Goal: Obtain resource: Download file/media

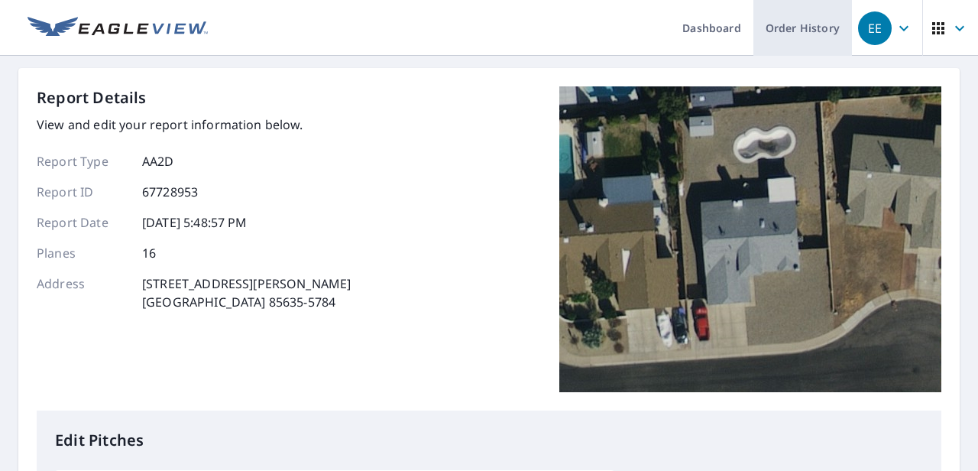
click at [794, 32] on link "Order History" at bounding box center [803, 28] width 99 height 56
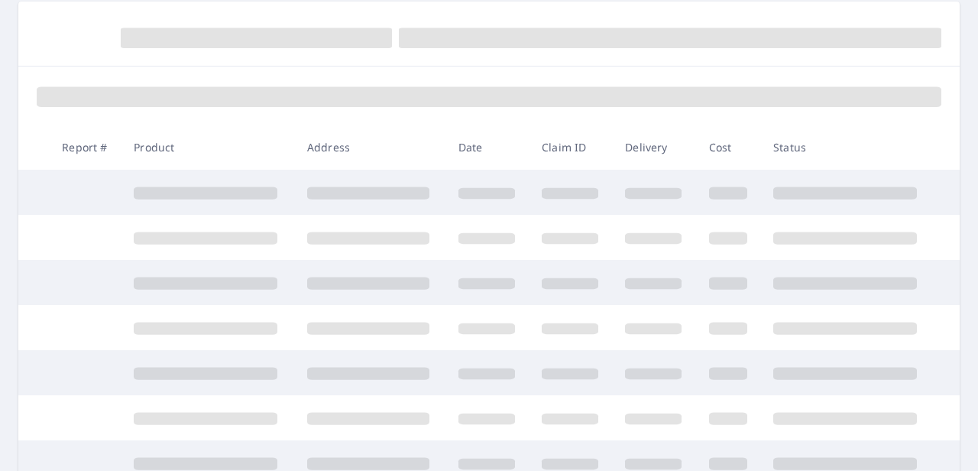
scroll to position [153, 0]
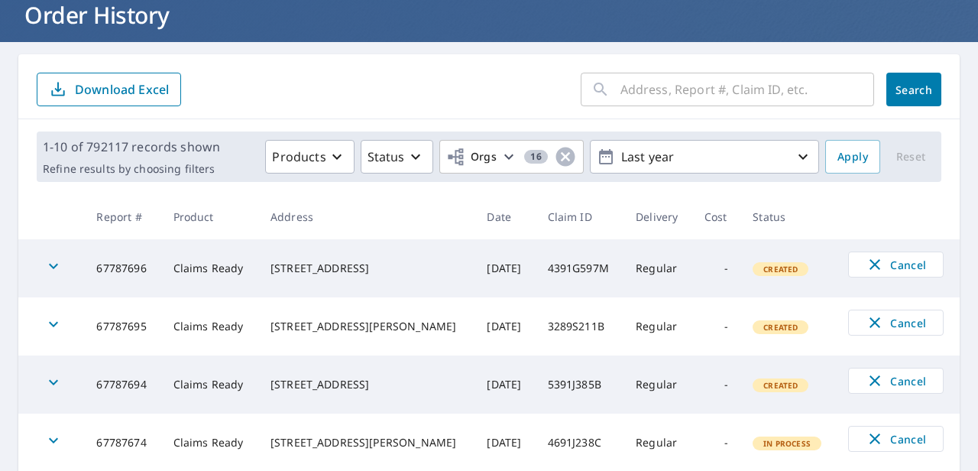
scroll to position [76, 0]
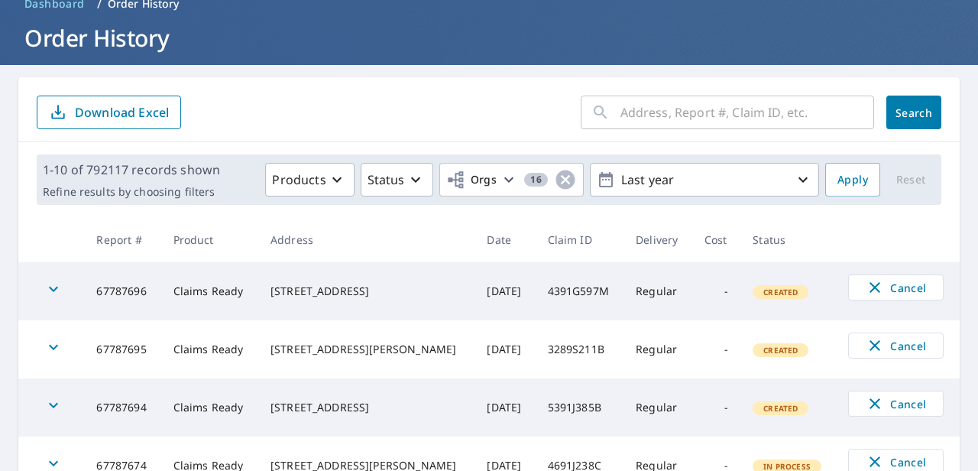
drag, startPoint x: 663, startPoint y: 115, endPoint x: 676, endPoint y: 118, distance: 12.6
click at [663, 115] on input "text" at bounding box center [748, 112] width 254 height 43
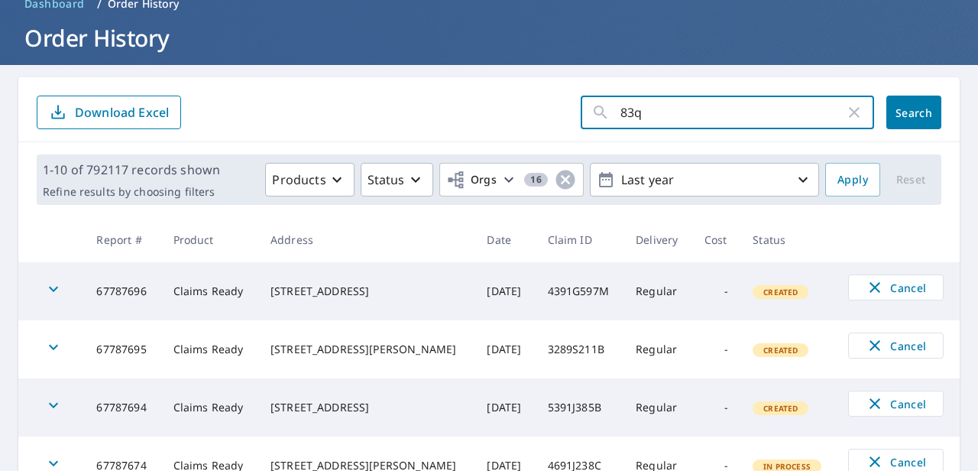
type input "83q"
click at [899, 107] on span "Search" at bounding box center [914, 112] width 31 height 15
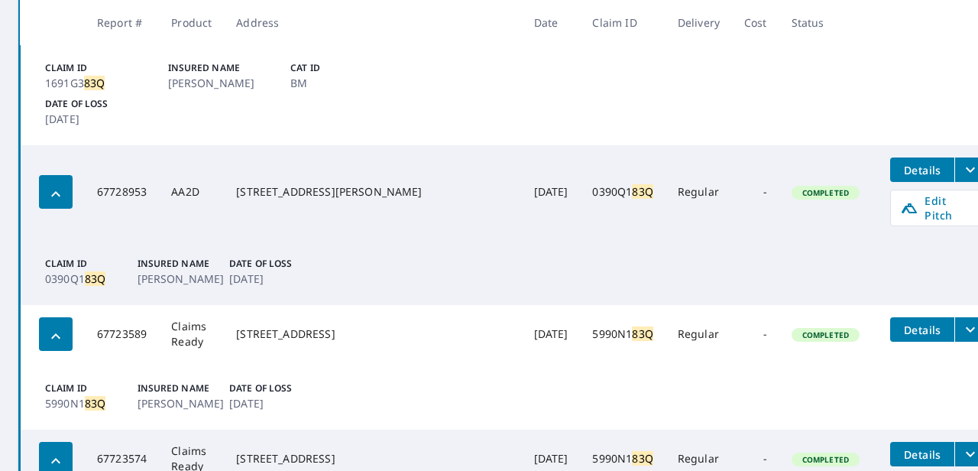
scroll to position [1223, 0]
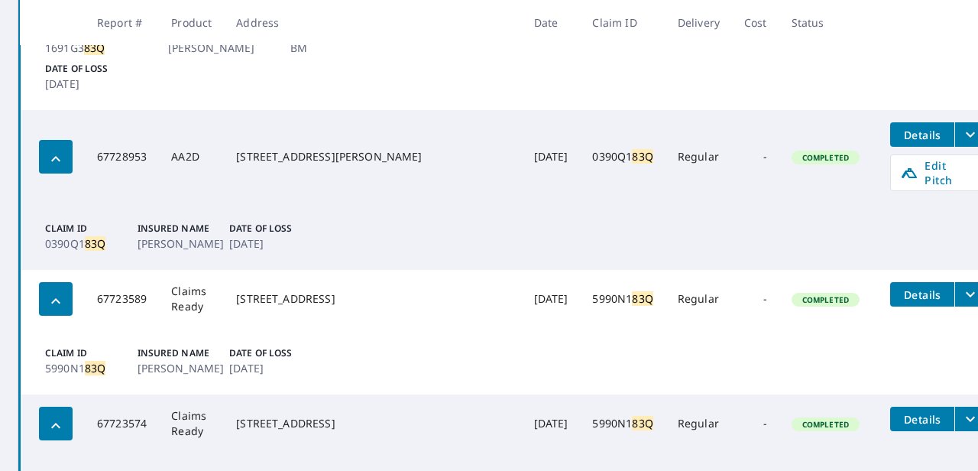
click at [961, 125] on icon "filesDropdownBtn-67728953" at bounding box center [970, 134] width 18 height 18
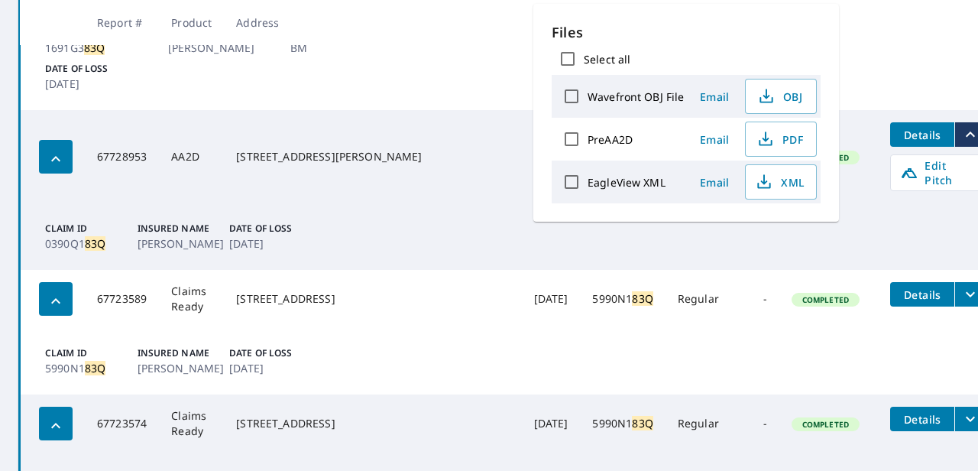
click at [569, 177] on input "EagleView XML" at bounding box center [572, 182] width 32 height 32
checkbox input "true"
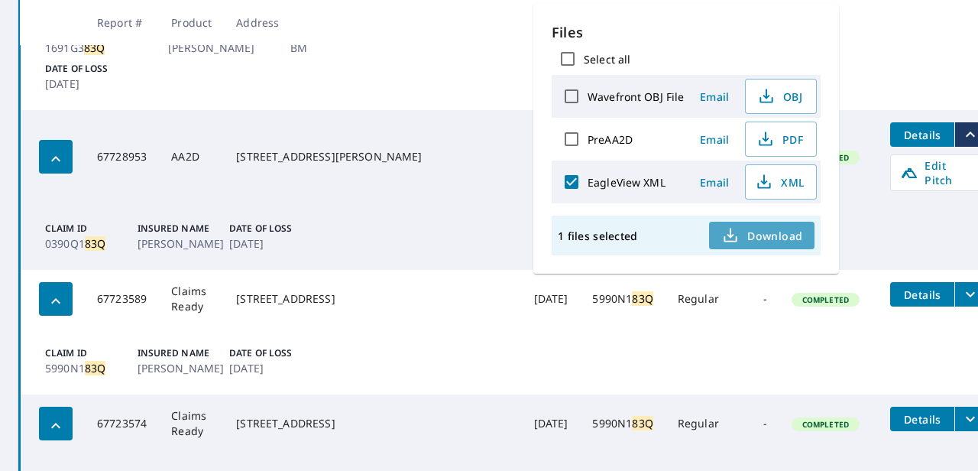
click at [784, 232] on span "Download" at bounding box center [761, 235] width 81 height 18
click at [483, 64] on td "Claim ID 1691G3 83Q Insured Name [PERSON_NAME] Cat ID BM Date of Loss [DATE]" at bounding box center [509, 59] width 979 height 102
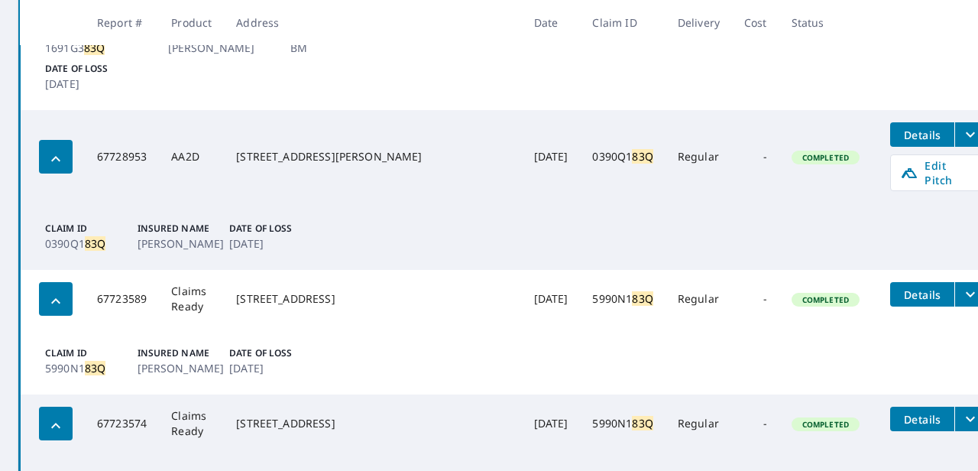
click at [899, 128] on span "Details" at bounding box center [922, 135] width 46 height 15
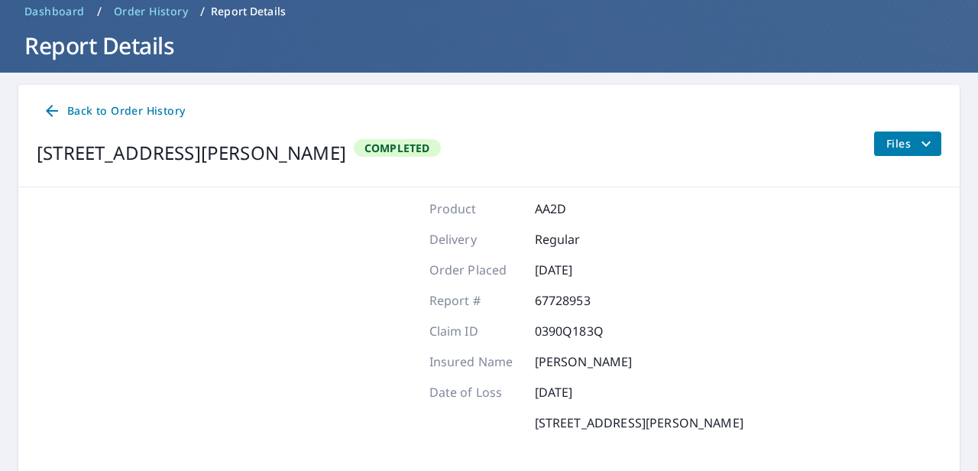
scroll to position [89, 0]
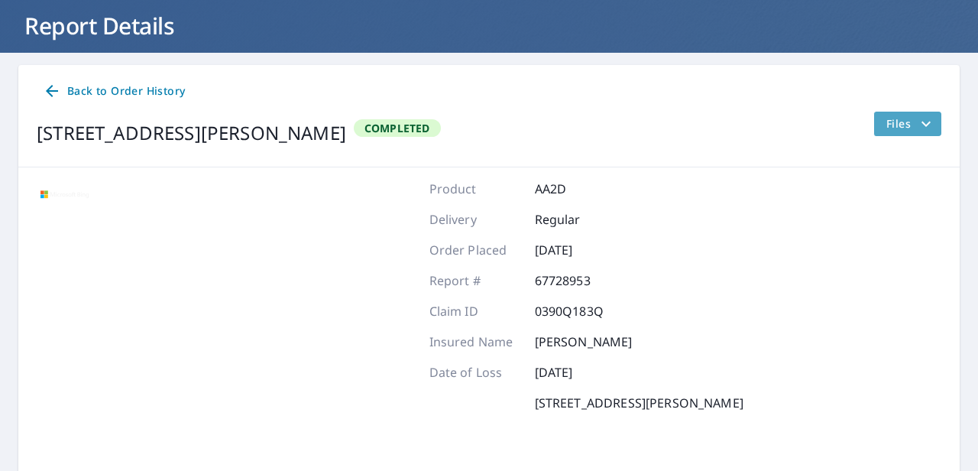
click at [917, 122] on icon "filesDropdownBtn-67728953" at bounding box center [926, 124] width 18 height 18
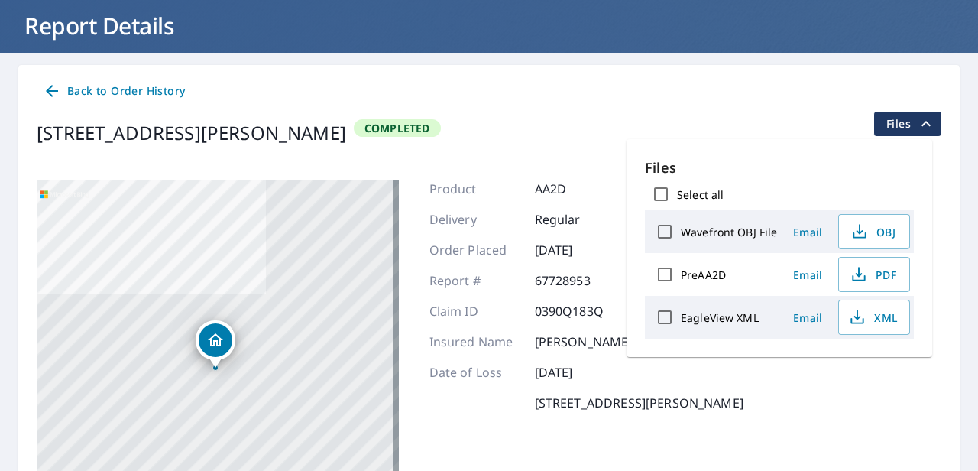
click at [815, 234] on span "Email" at bounding box center [807, 232] width 37 height 15
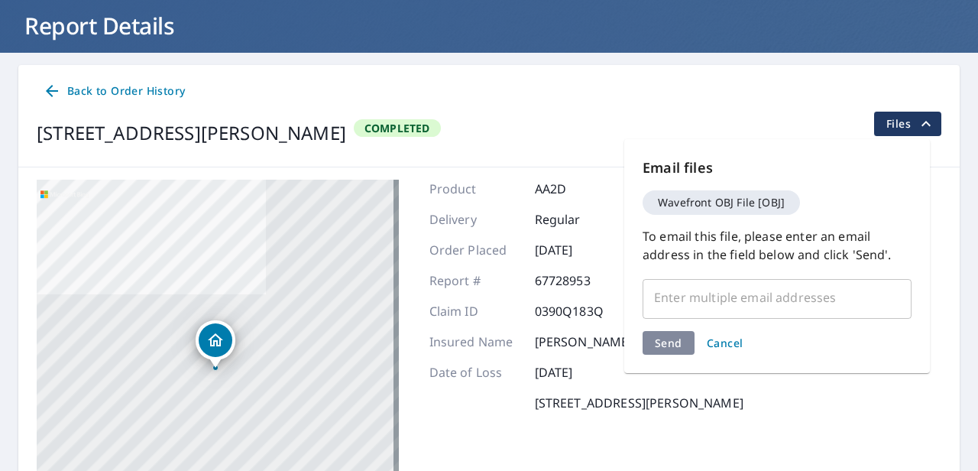
click at [734, 347] on span "Cancel" at bounding box center [725, 342] width 37 height 15
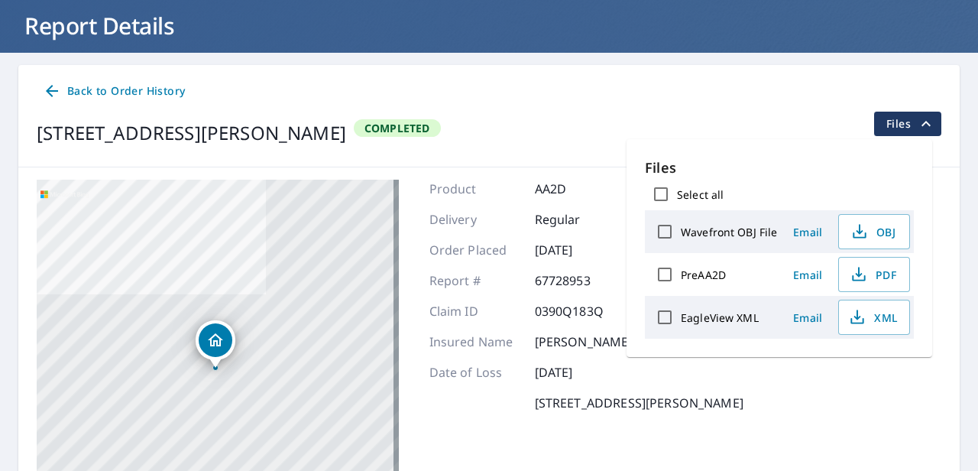
click at [663, 190] on input "Select all" at bounding box center [661, 194] width 32 height 32
checkbox input "true"
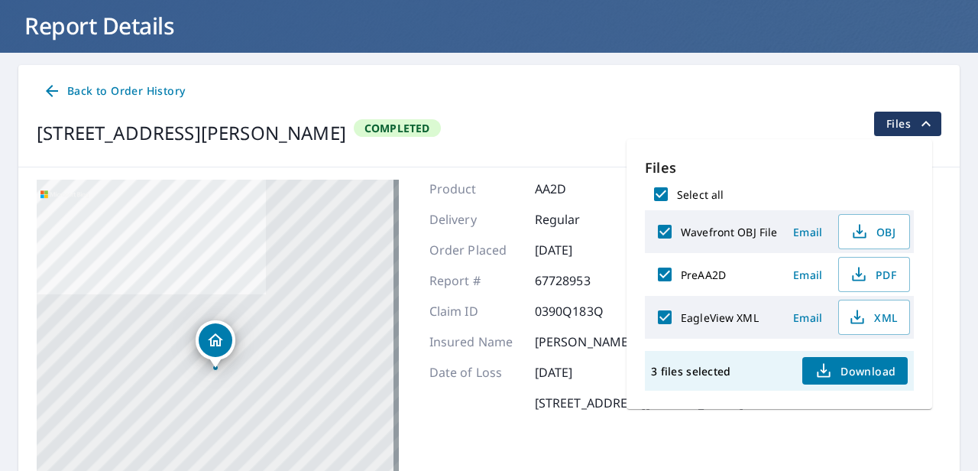
checkbox input "true"
click at [883, 371] on span "Download" at bounding box center [855, 370] width 81 height 18
click at [590, 233] on div "Product AA2D Delivery Regular Order Placed [DATE] Report # 67728953 Claim ID 03…" at bounding box center [586, 371] width 314 height 382
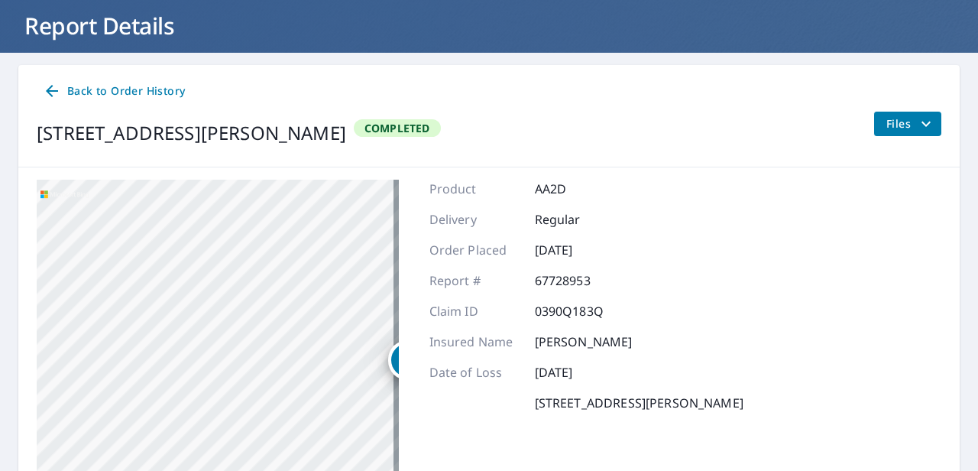
click at [57, 89] on icon at bounding box center [52, 91] width 18 height 18
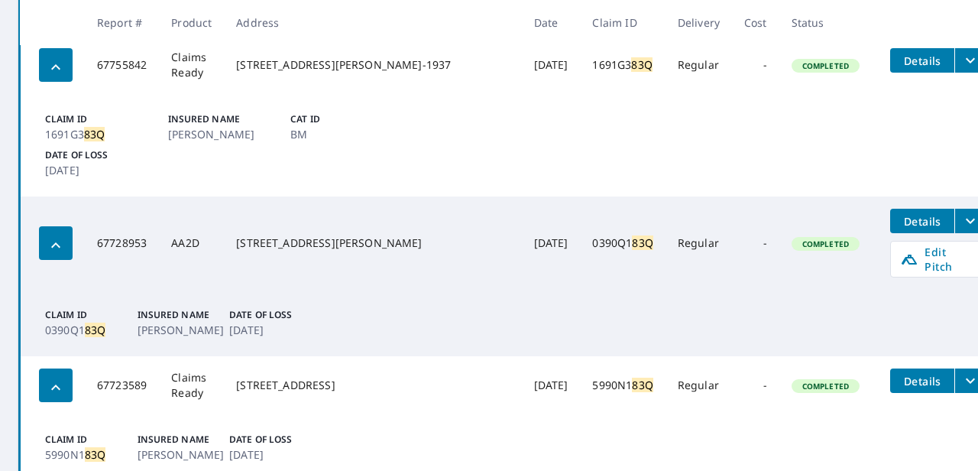
scroll to position [1159, 0]
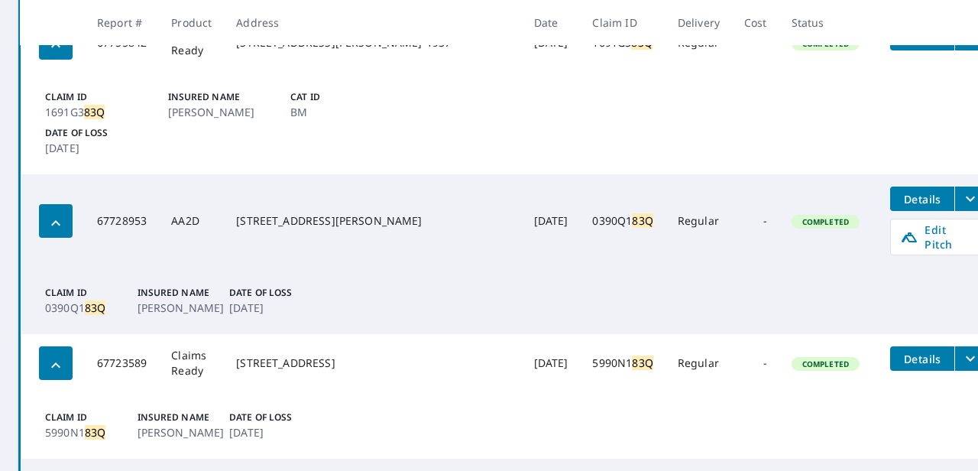
click at [961, 190] on icon "filesDropdownBtn-67728953" at bounding box center [970, 199] width 18 height 18
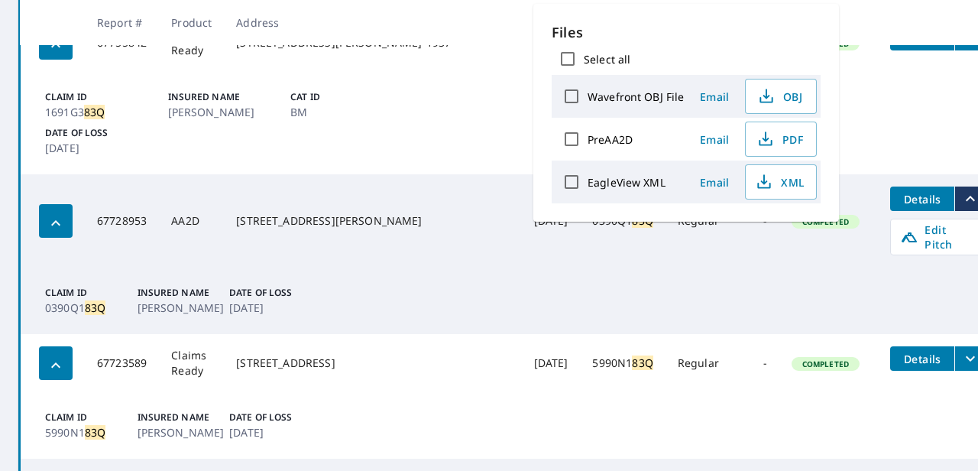
click at [857, 267] on td "Claim ID 0390Q1 83Q Insured Name [PERSON_NAME] Date of Loss [DATE]" at bounding box center [509, 300] width 979 height 66
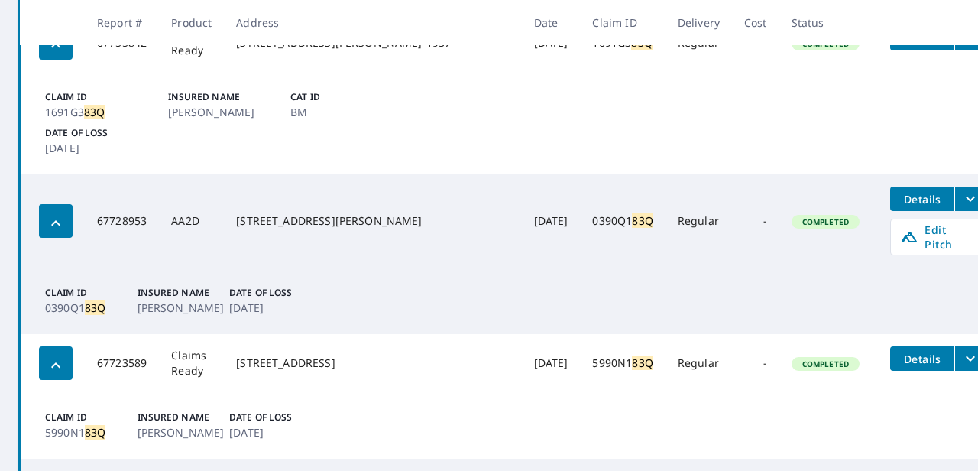
click at [67, 204] on div "button" at bounding box center [56, 221] width 34 height 34
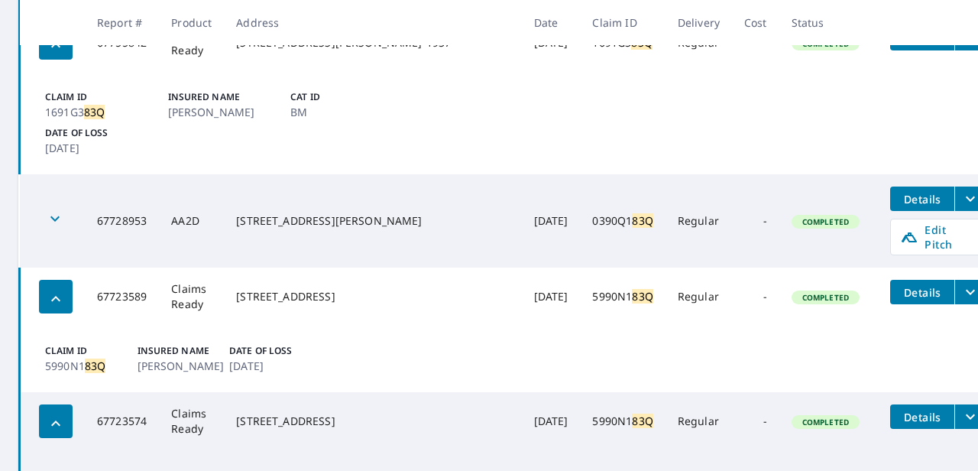
click at [67, 204] on div "button" at bounding box center [55, 221] width 34 height 34
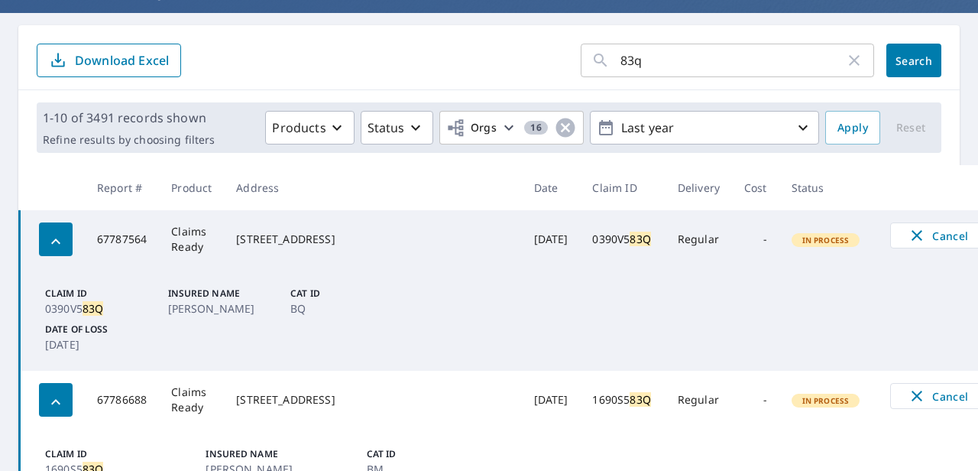
scroll to position [0, 0]
